Goal: Information Seeking & Learning: Find specific fact

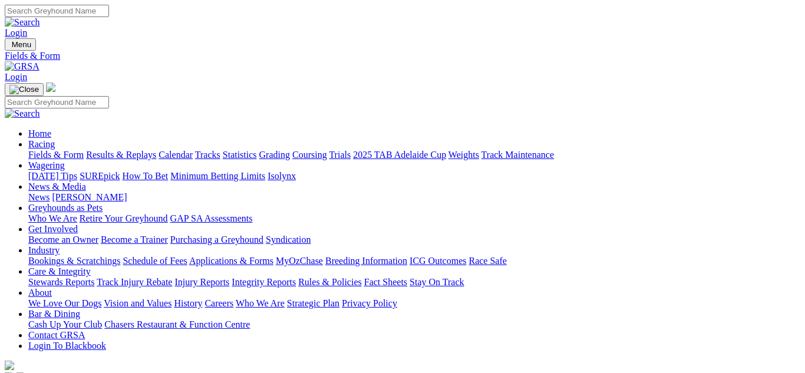
click at [151, 150] on link "Results & Replays" at bounding box center [121, 155] width 70 height 10
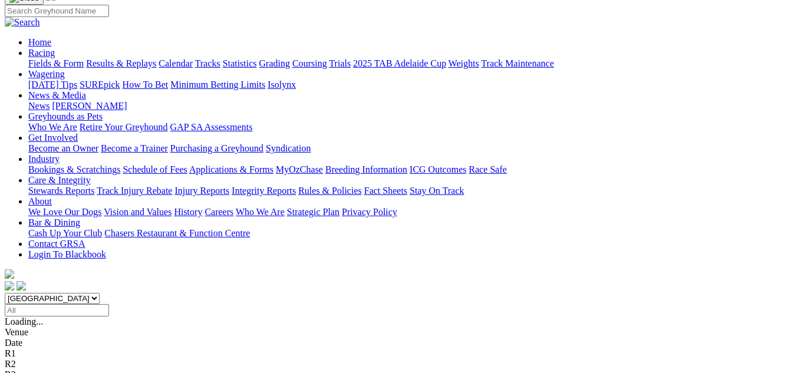
scroll to position [94, 0]
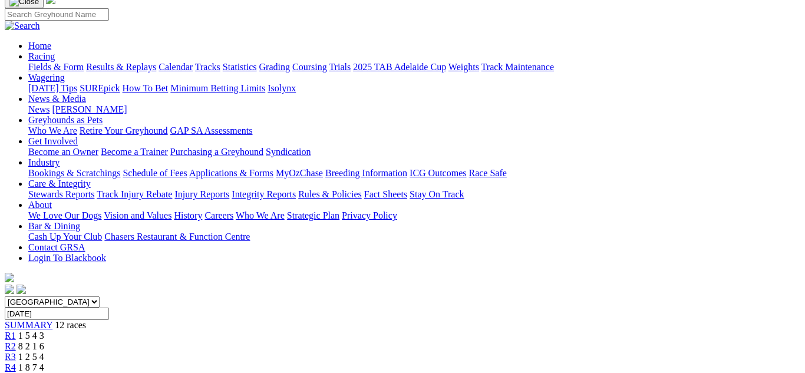
scroll to position [24, 0]
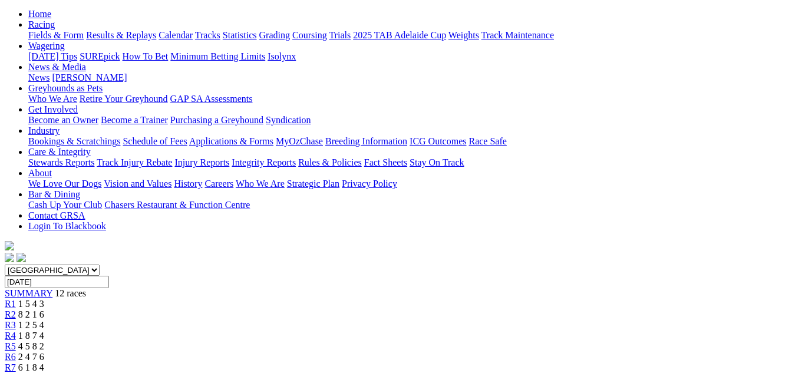
scroll to position [118, 0]
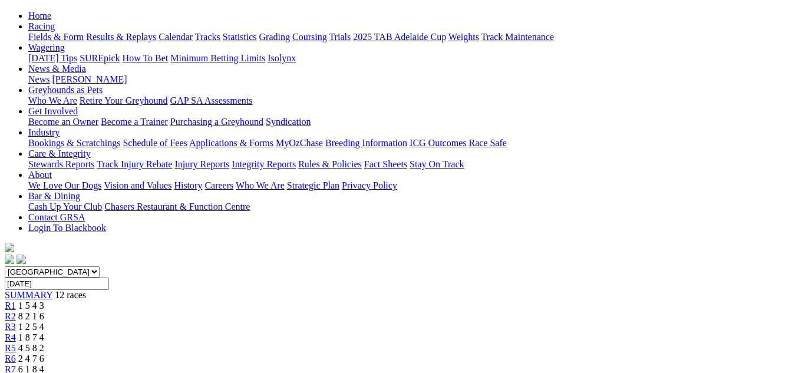
click at [16, 354] on link "R6" at bounding box center [10, 359] width 11 height 10
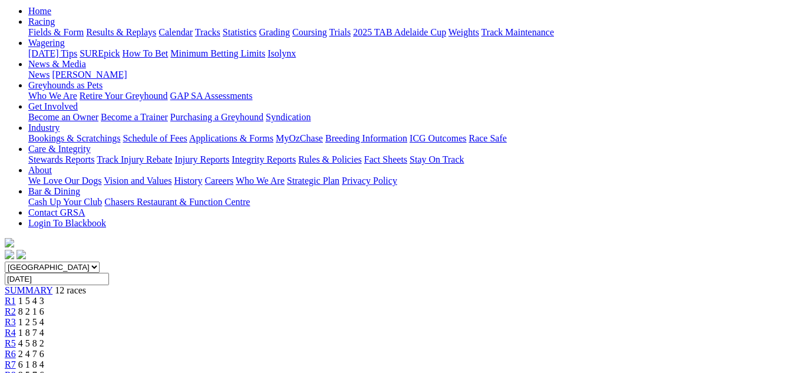
scroll to position [118, 0]
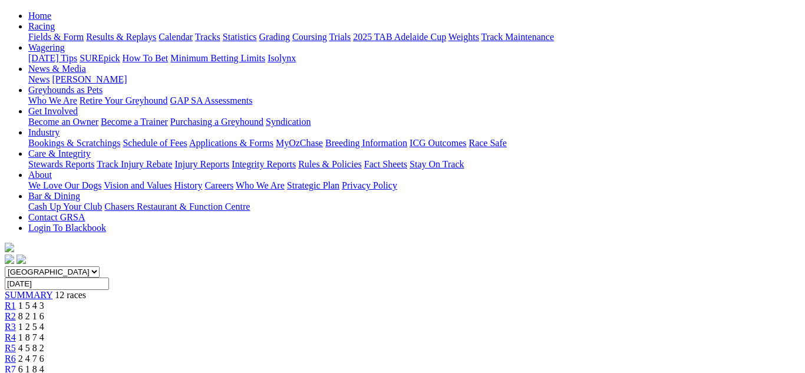
click at [470, 364] on div "R7 6 1 8 4" at bounding box center [403, 369] width 796 height 11
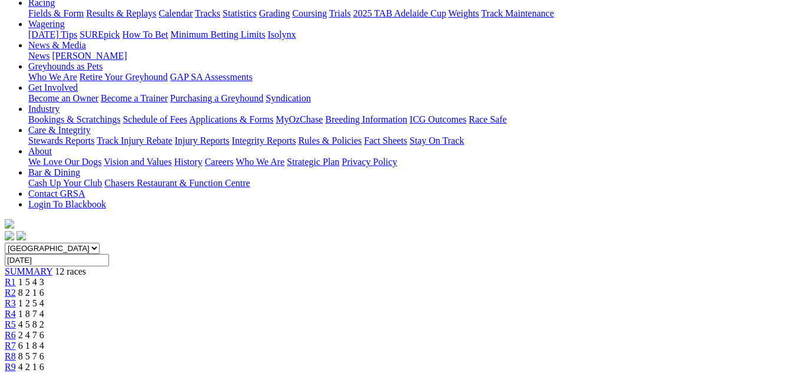
scroll to position [118, 0]
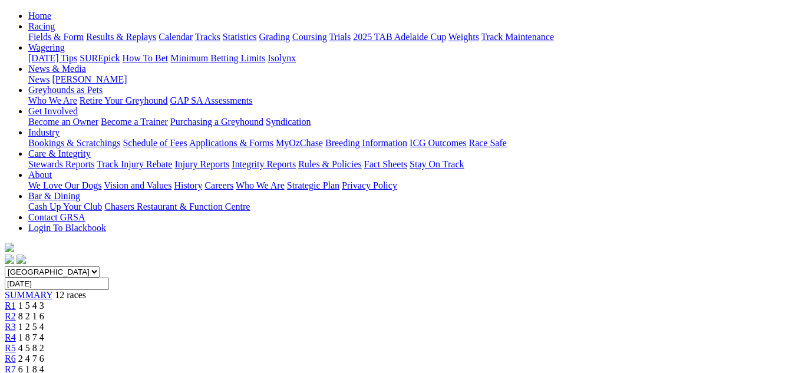
click at [16, 372] on link "R8" at bounding box center [10, 380] width 11 height 10
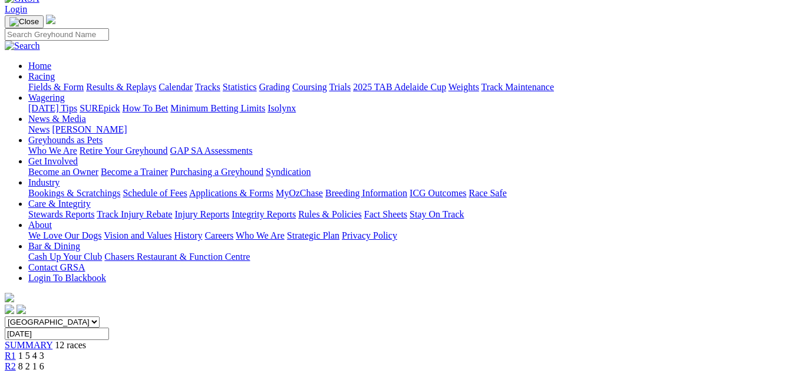
scroll to position [71, 0]
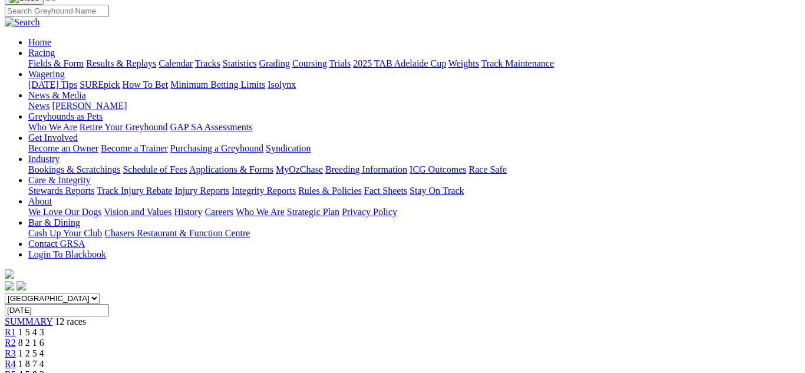
scroll to position [94, 0]
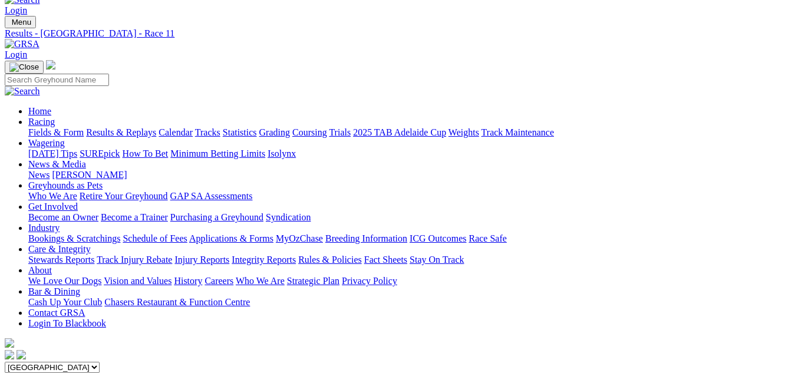
scroll to position [24, 0]
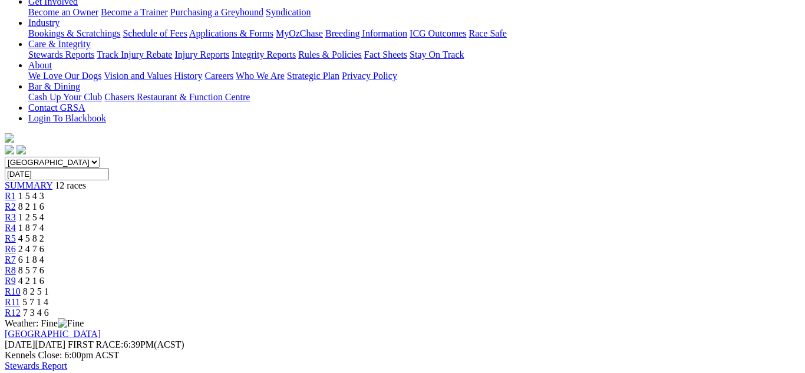
scroll to position [259, 0]
